Goal: Answer question/provide support

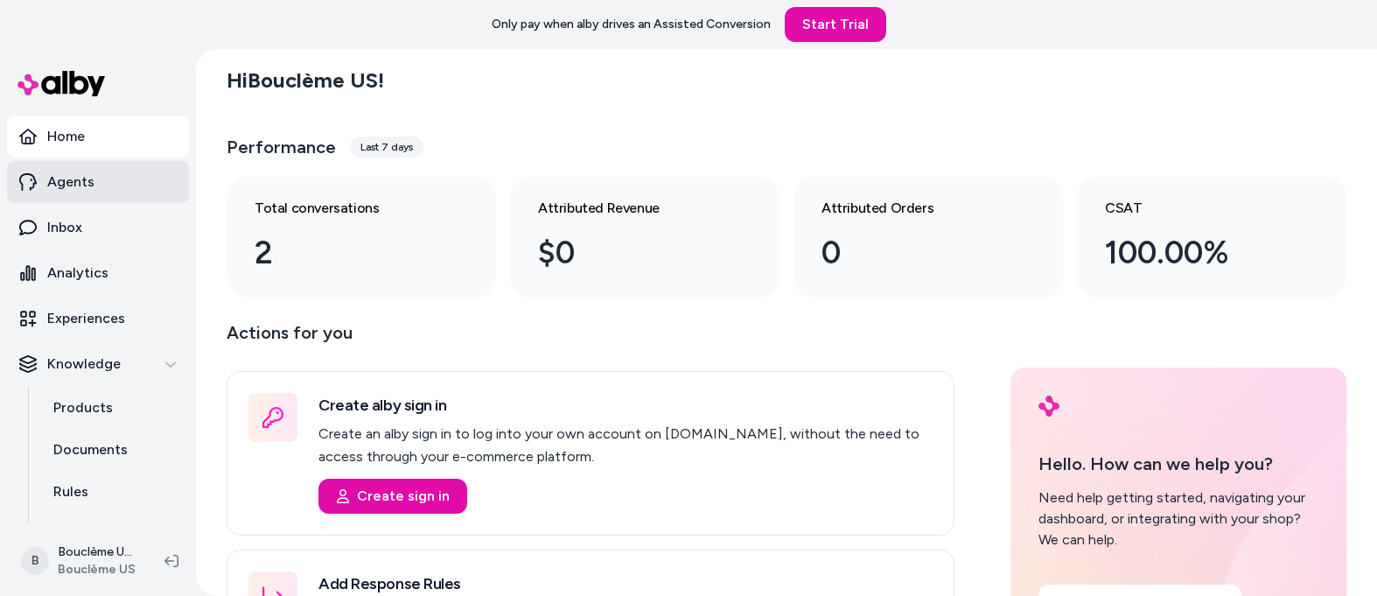
click at [102, 178] on link "Agents" at bounding box center [98, 182] width 182 height 42
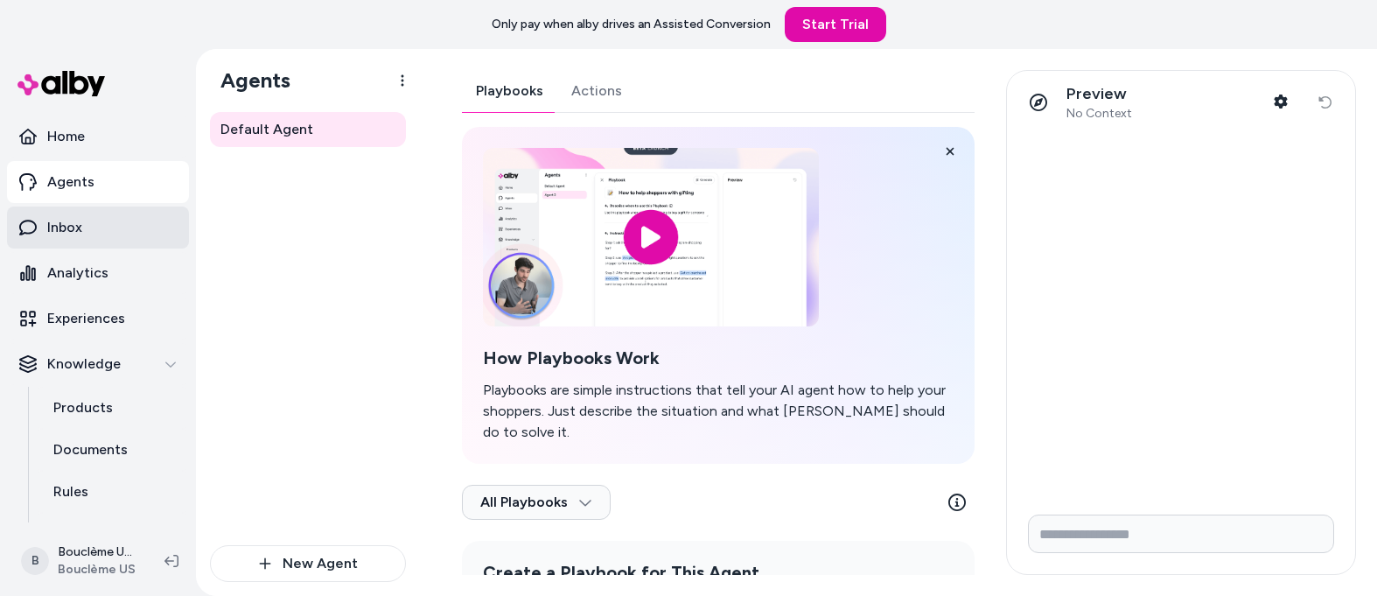
click at [95, 245] on link "Inbox" at bounding box center [98, 227] width 182 height 42
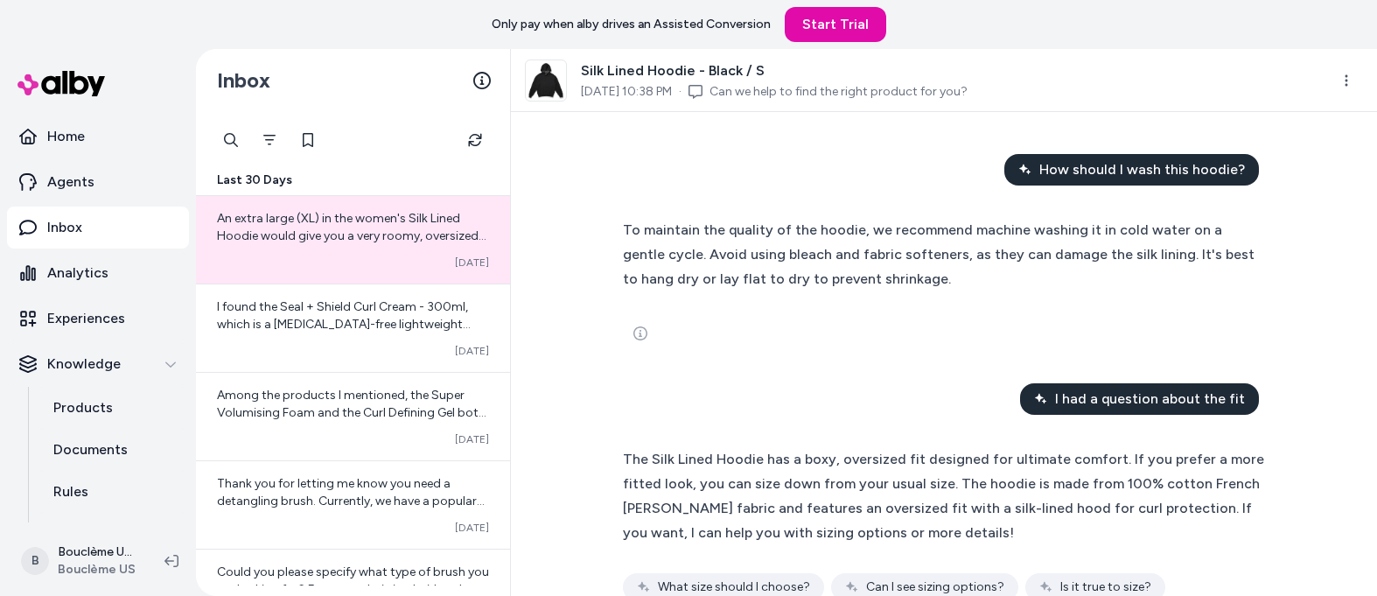
scroll to position [44, 0]
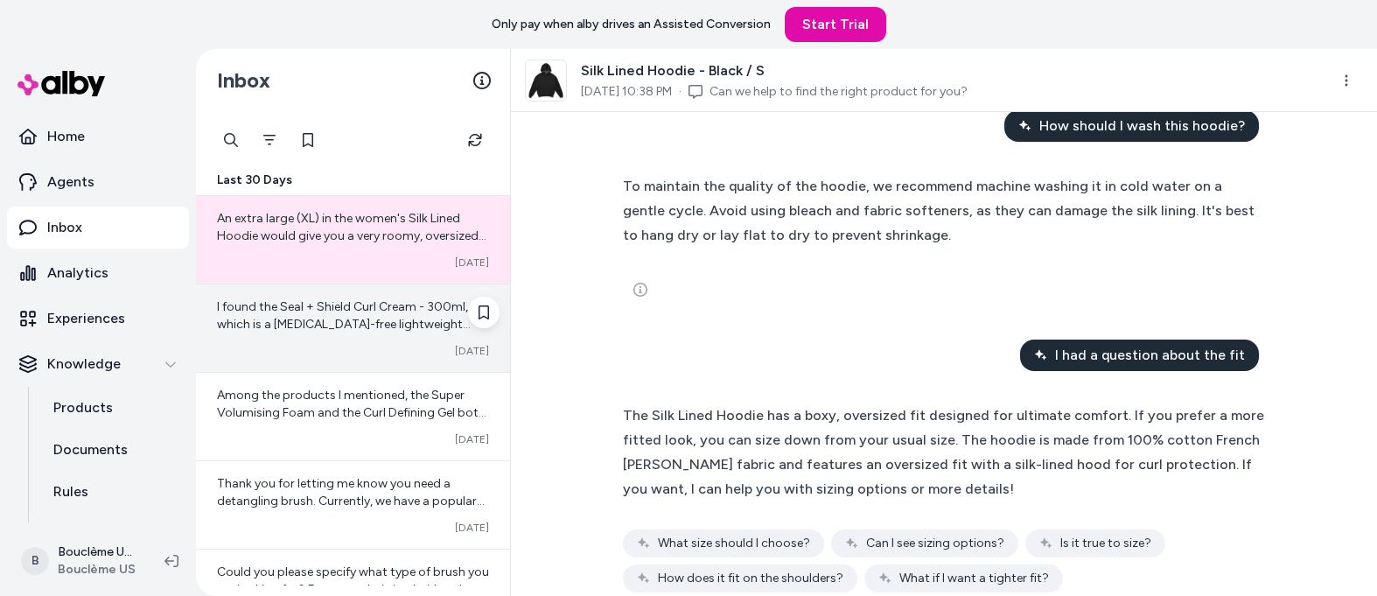
click at [391, 324] on span "I found the Seal + Shield Curl Cream - 300ml, which is a [MEDICAL_DATA]-free li…" at bounding box center [353, 394] width 272 height 190
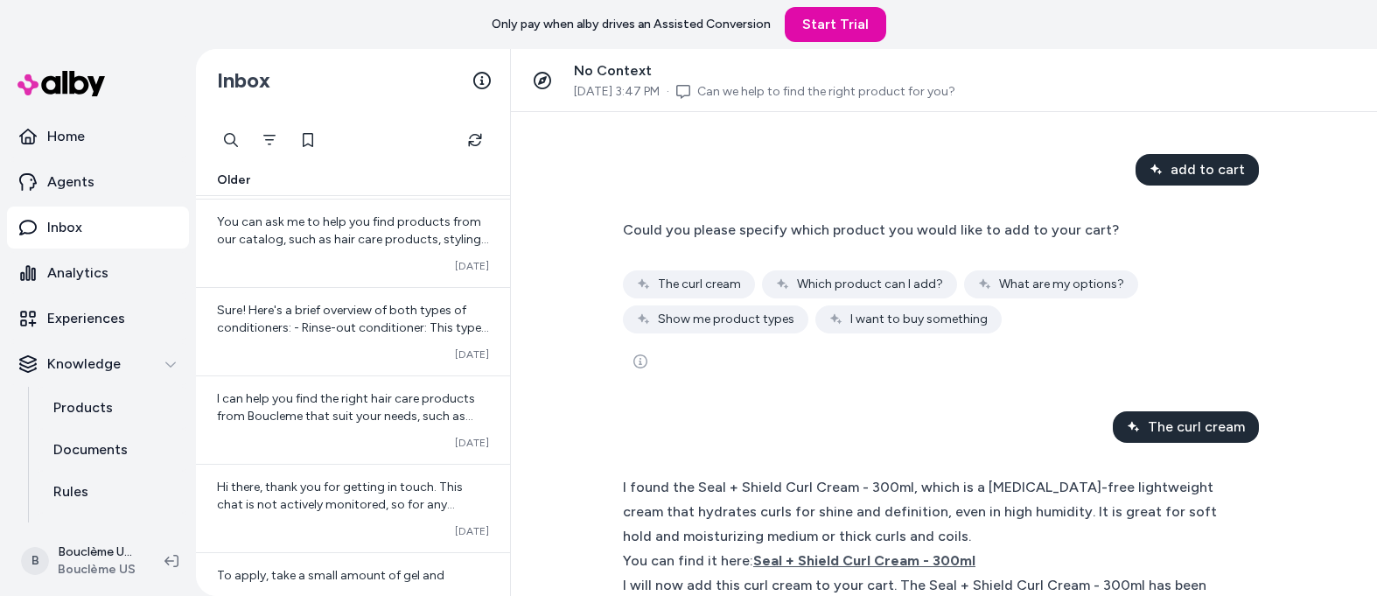
scroll to position [2036, 0]
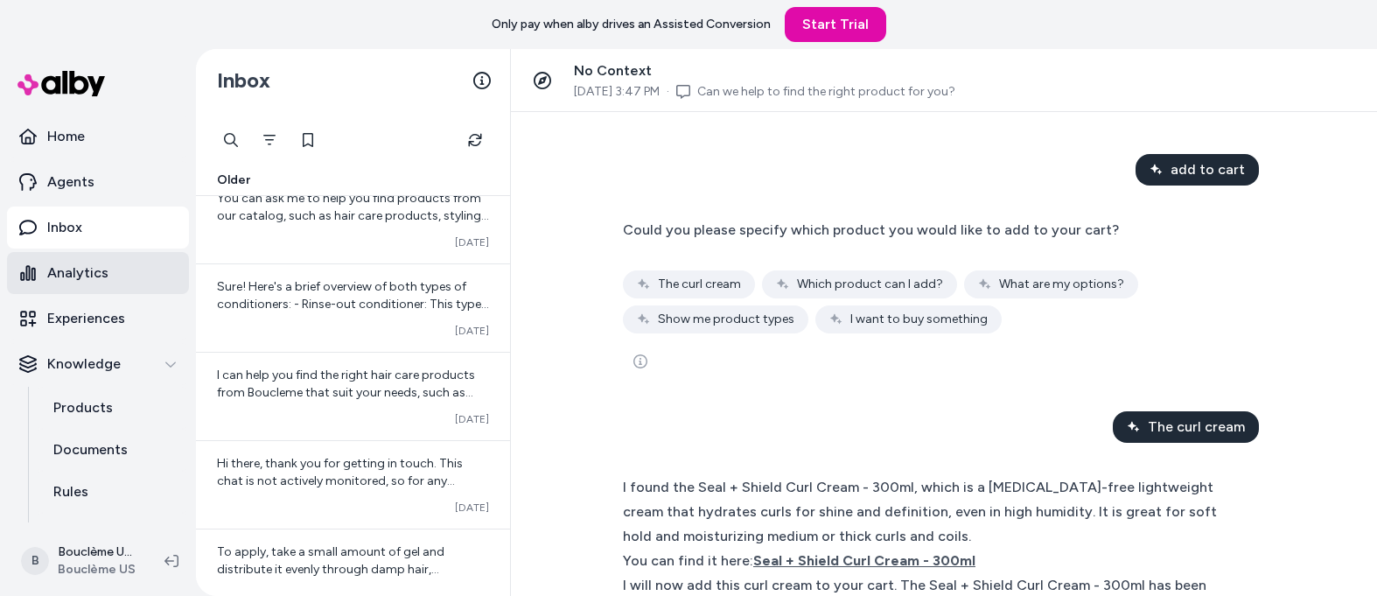
click at [129, 277] on link "Analytics" at bounding box center [98, 273] width 182 height 42
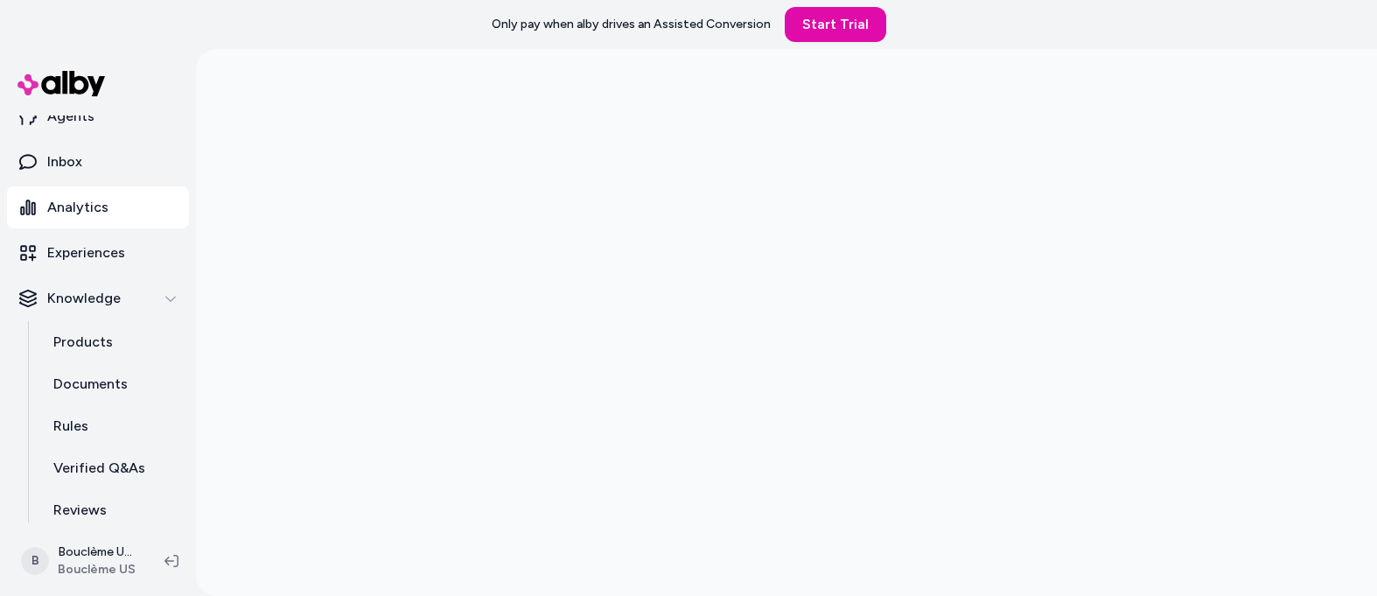
scroll to position [76, 0]
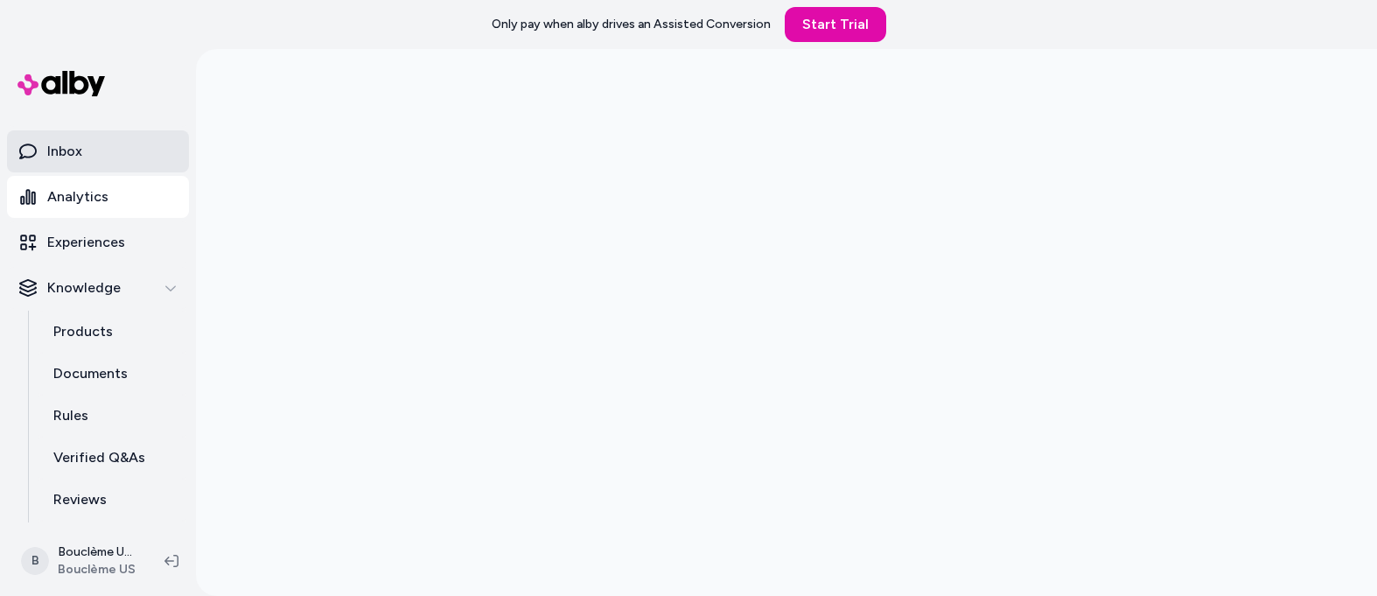
click at [98, 146] on link "Inbox" at bounding box center [98, 151] width 182 height 42
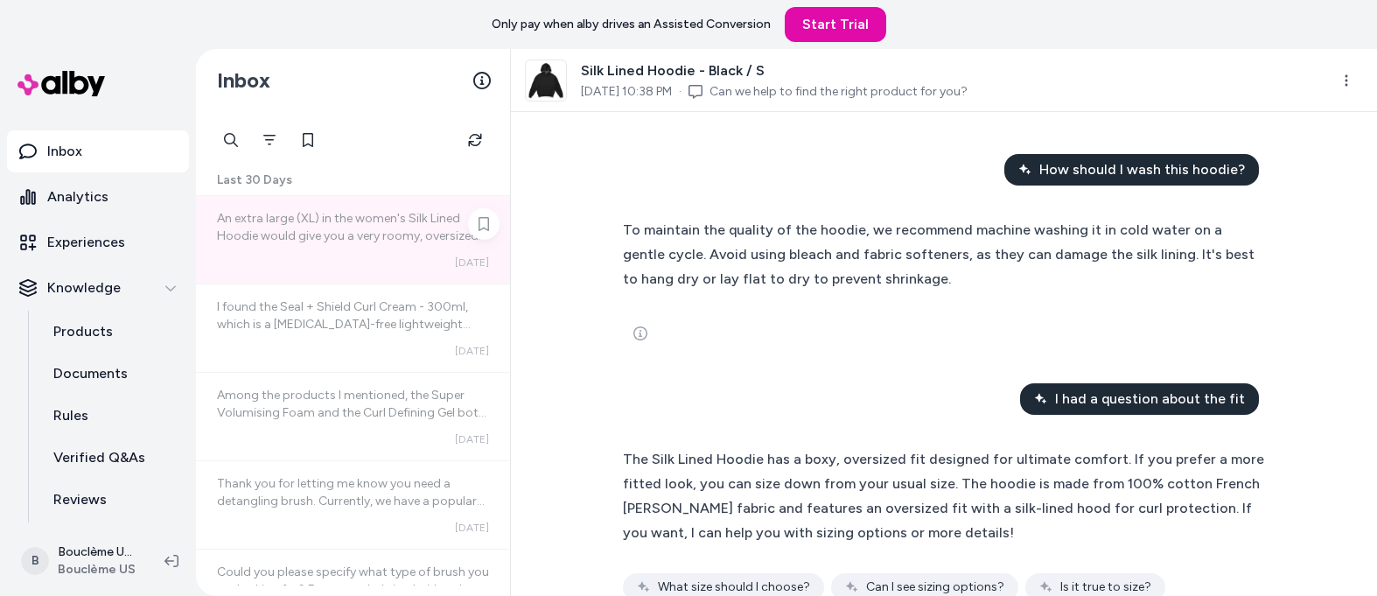
click at [395, 232] on span "An extra large (XL) in the women's Silk Lined Hoodie would give you a very room…" at bounding box center [353, 306] width 272 height 190
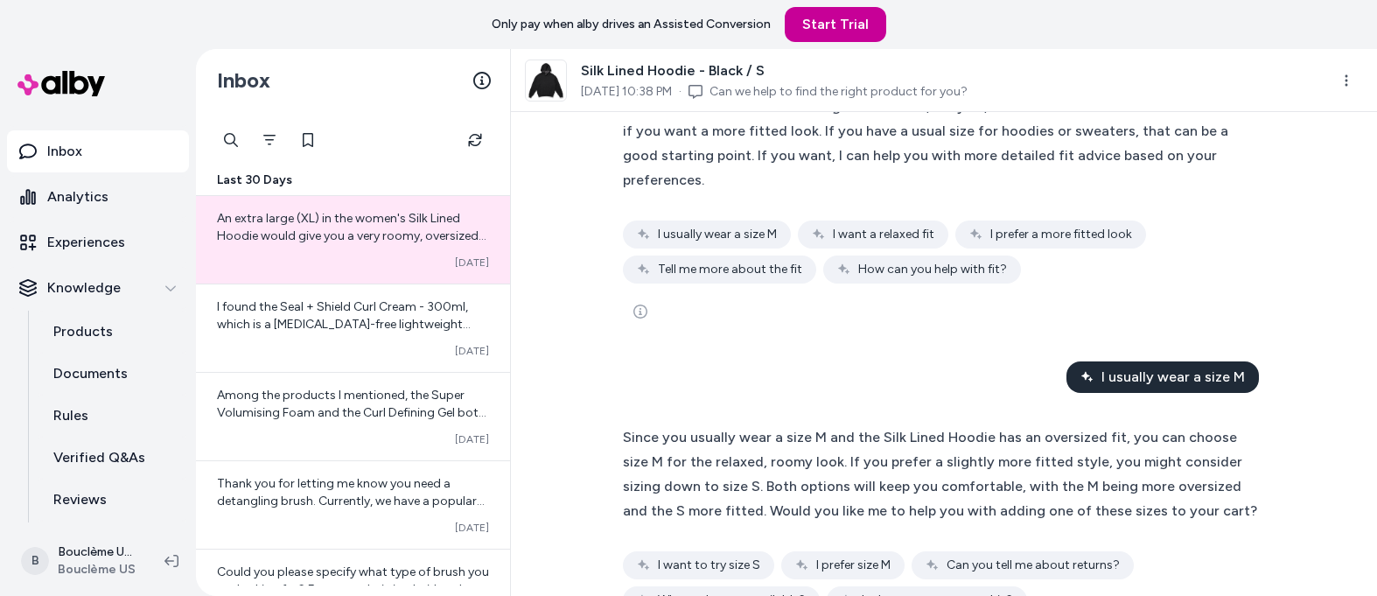
scroll to position [1107, 0]
